Goal: Task Accomplishment & Management: Complete application form

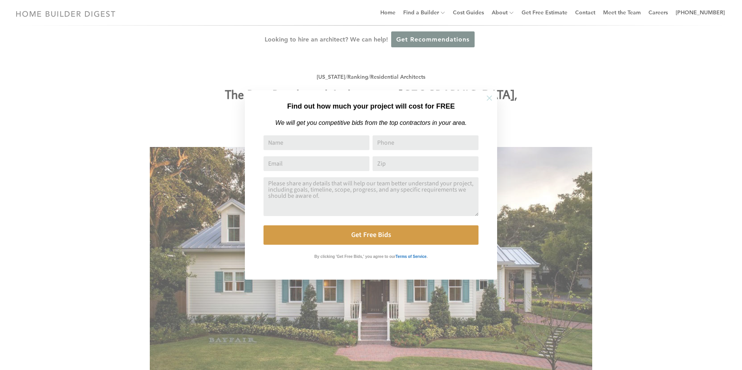
click at [489, 99] on icon at bounding box center [488, 97] width 5 height 5
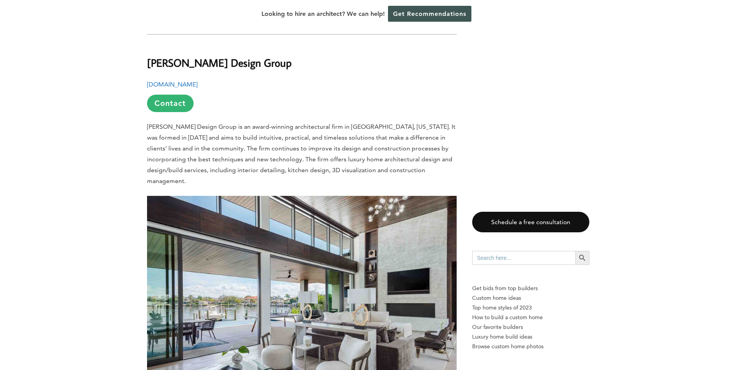
scroll to position [1047, 0]
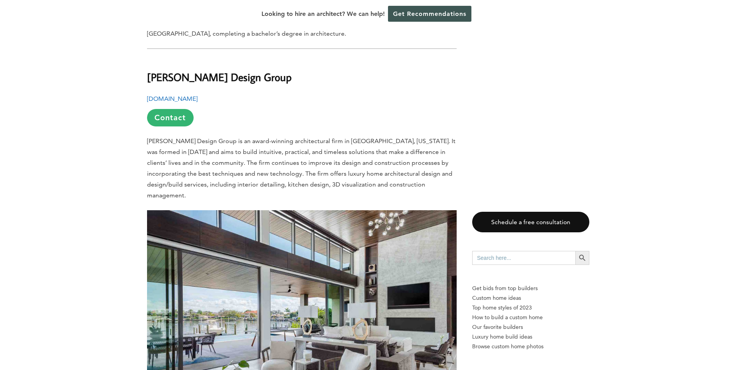
click at [168, 95] on b "[DOMAIN_NAME]" at bounding box center [172, 98] width 50 height 7
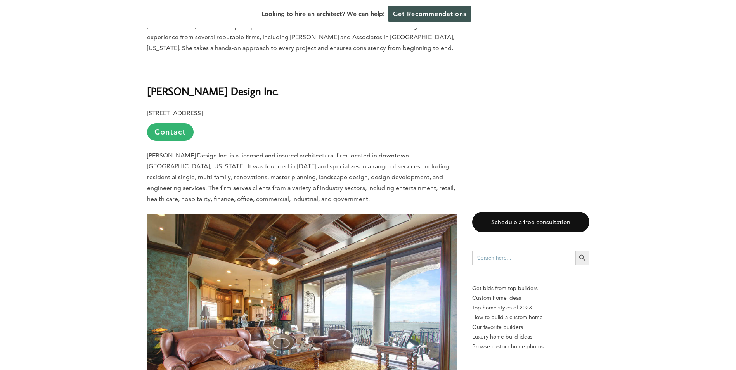
scroll to position [2715, 0]
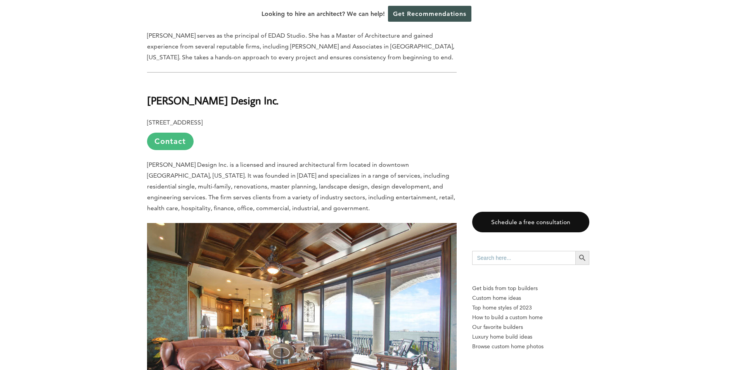
click at [161, 133] on link "Contact" at bounding box center [170, 141] width 47 height 17
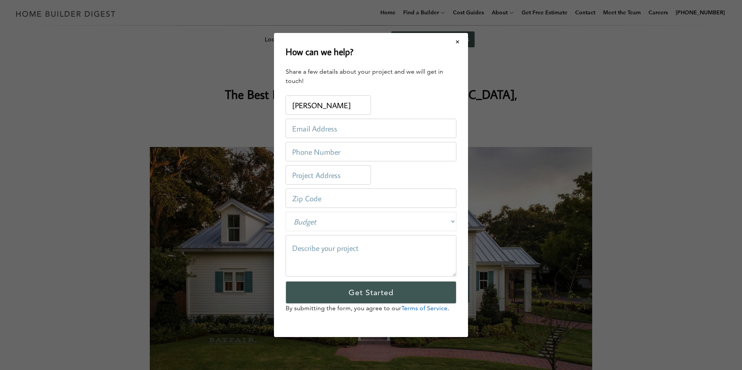
type input "[PERSON_NAME]"
type input "D"
type input "L"
type input "[EMAIL_ADDRESS][DOMAIN_NAME]"
type input "8645254277"
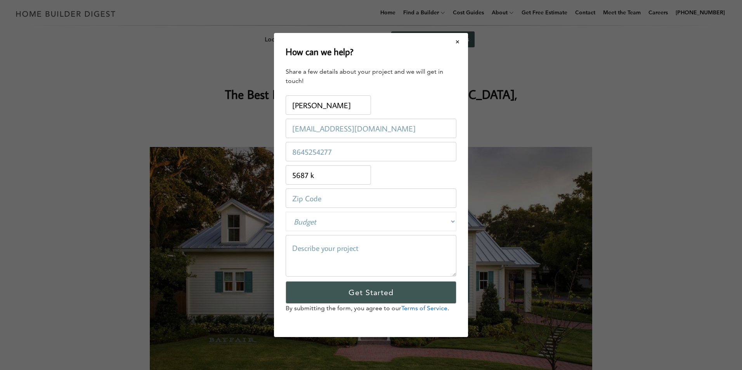
type input "[STREET_ADDRESS]"
type input "33703"
click at [346, 220] on select "Budget Less than $100,000 $100,000-$250,000 $250,000-$500,000 $500,000-$1 Milli…" at bounding box center [370, 221] width 171 height 19
click at [418, 170] on div "Address: [STREET_ADDRESS]" at bounding box center [370, 174] width 171 height 23
click at [369, 249] on textarea at bounding box center [370, 256] width 171 height 42
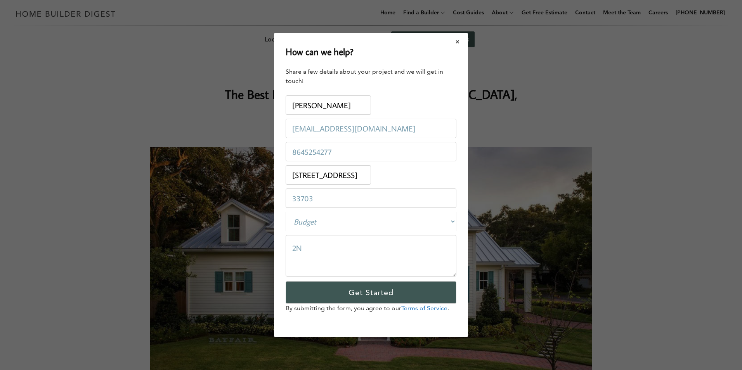
type textarea "2"
type textarea "N"
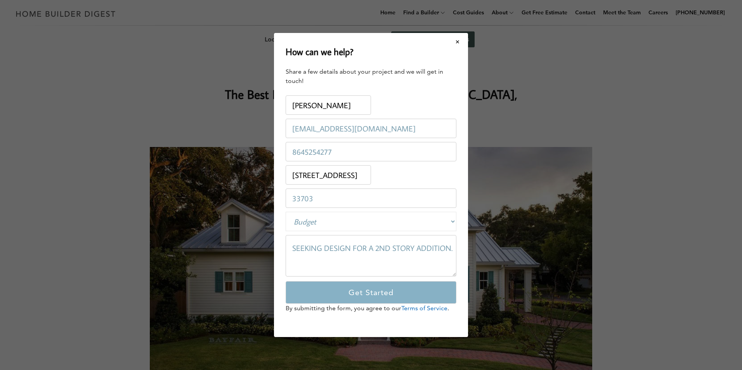
type textarea "SEEKING DESIGN FOR A 2ND STORY ADDITION."
click at [356, 296] on input "Get Started" at bounding box center [370, 292] width 171 height 22
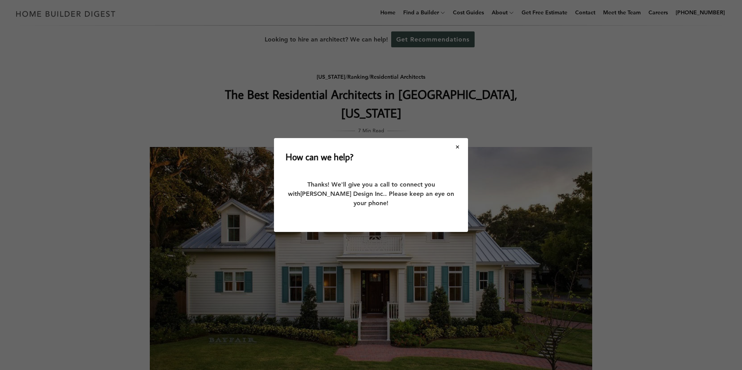
click at [141, 167] on div "How can we help? Share a few details about your project and we will get in touc…" at bounding box center [371, 185] width 742 height 370
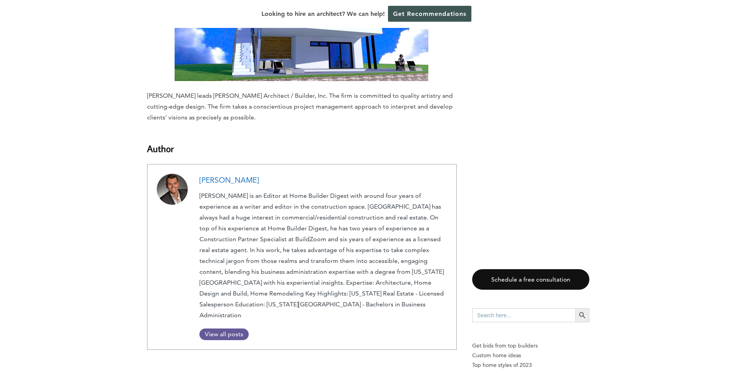
scroll to position [4992, 0]
